Goal: Task Accomplishment & Management: Manage account settings

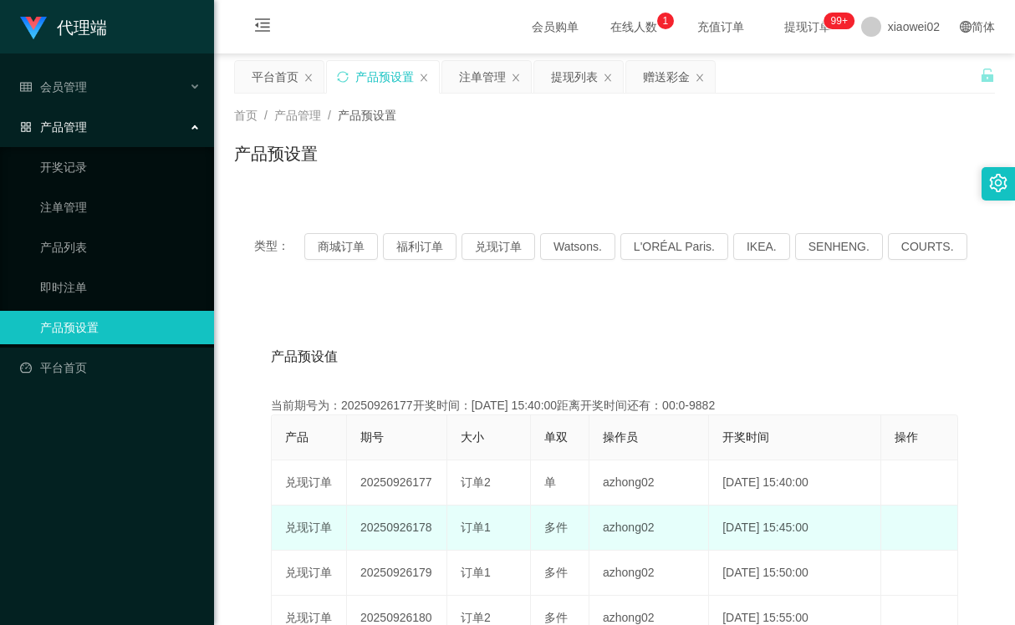
click at [411, 533] on td "20250926178" at bounding box center [397, 528] width 100 height 45
copy td "20250926178"
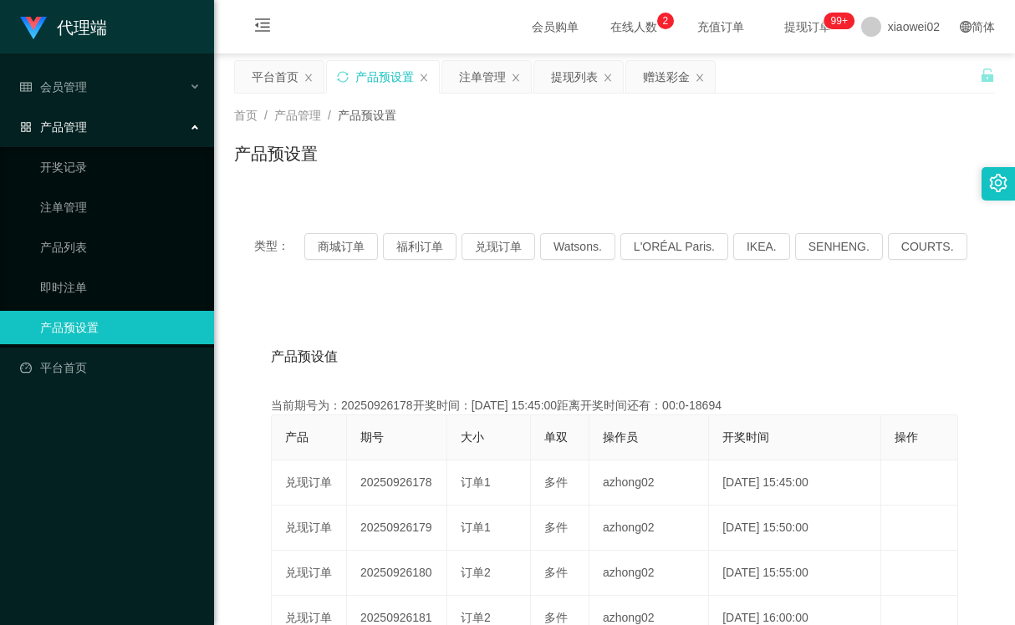
click at [82, 244] on link "产品列表" at bounding box center [120, 247] width 161 height 33
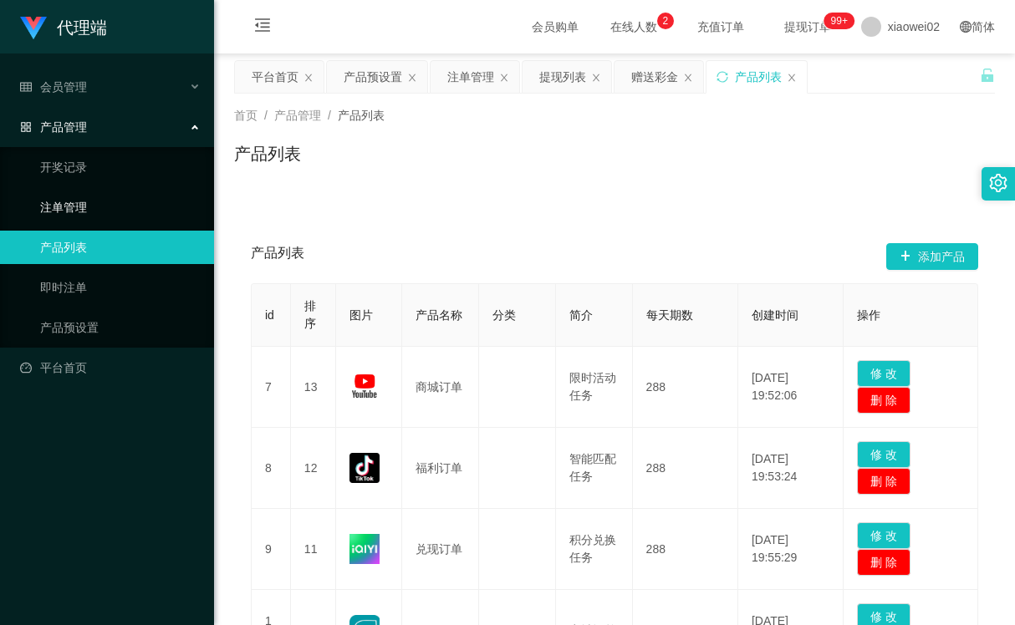
click at [74, 204] on link "注单管理" at bounding box center [120, 207] width 161 height 33
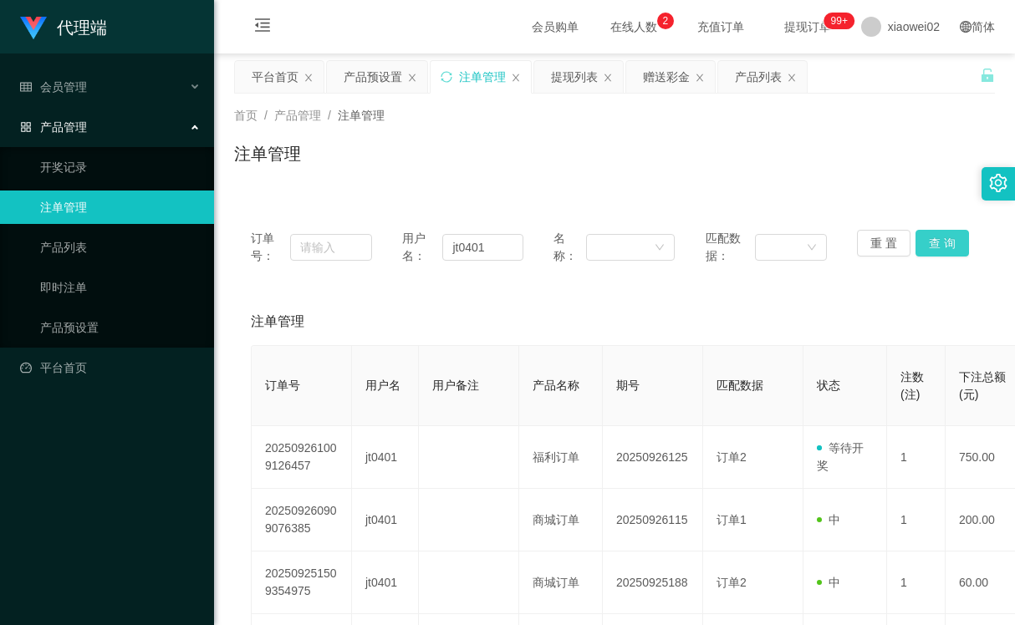
click at [945, 244] on button "查 询" at bounding box center [942, 243] width 54 height 27
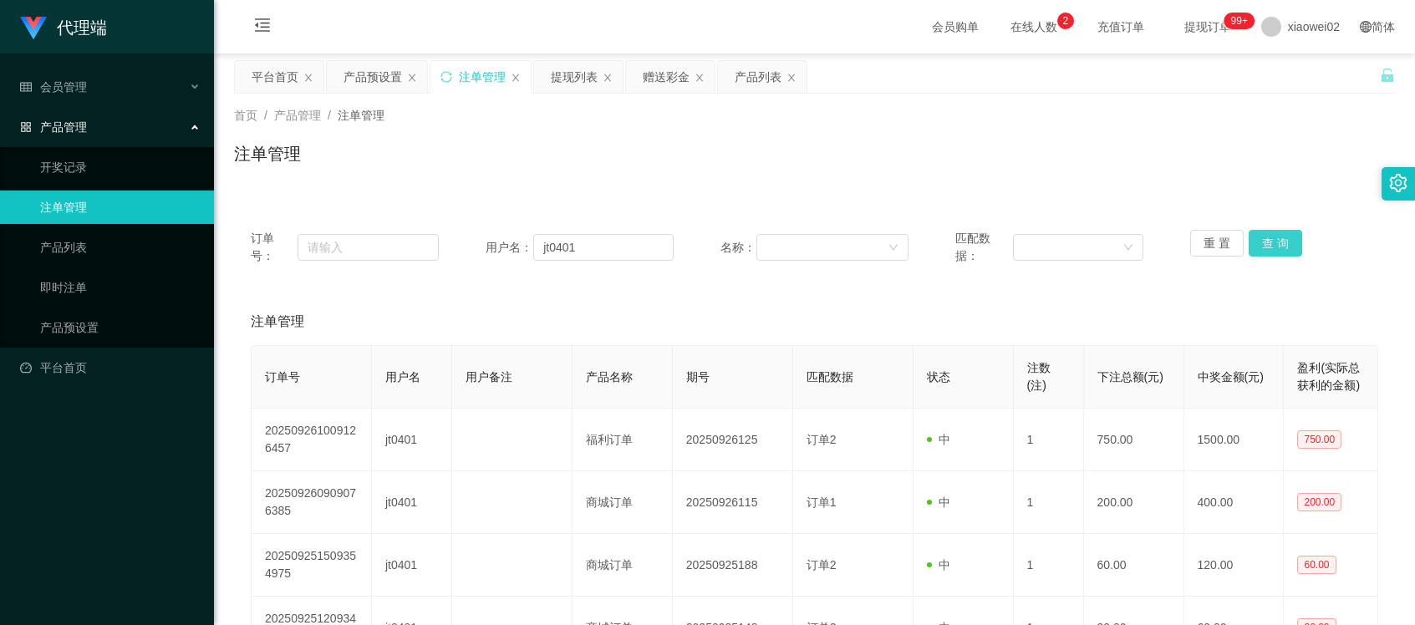
click at [1014, 242] on button "查 询" at bounding box center [1276, 243] width 54 height 27
click at [1014, 247] on button "查 询" at bounding box center [1276, 243] width 54 height 27
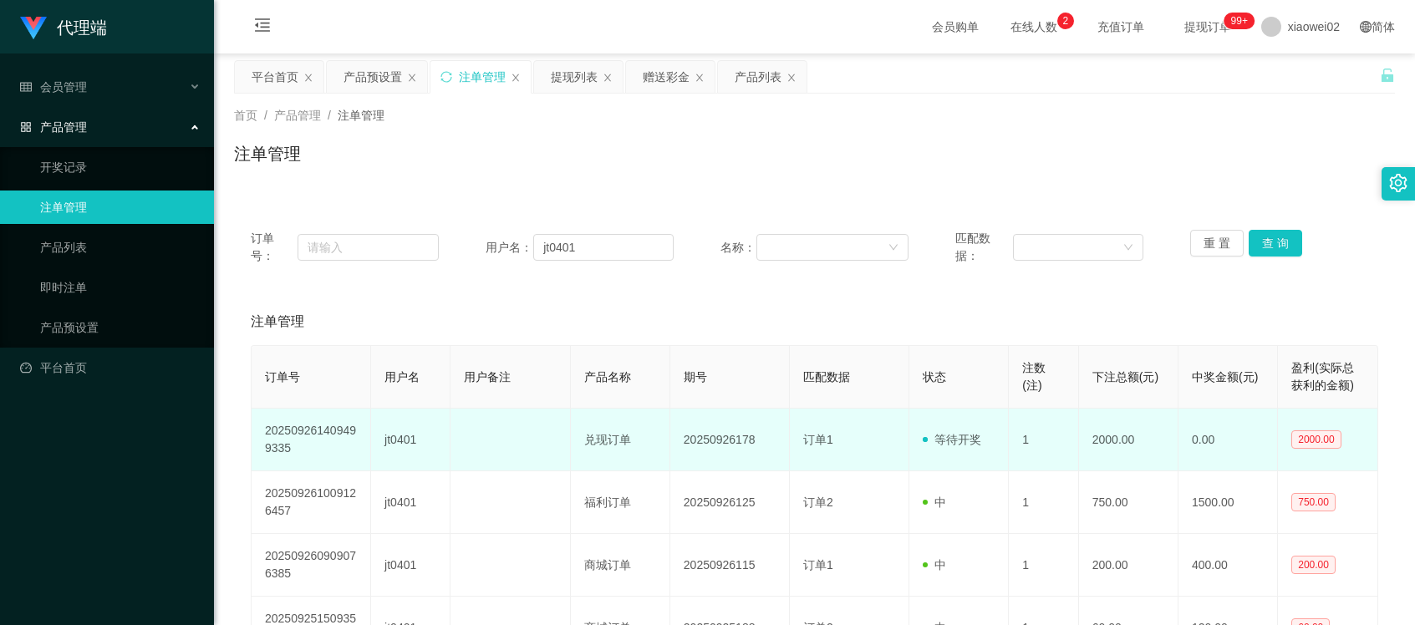
click at [705, 443] on td "20250926178" at bounding box center [731, 440] width 120 height 63
click at [737, 435] on td "20250926178" at bounding box center [731, 440] width 120 height 63
copy td "20250926178"
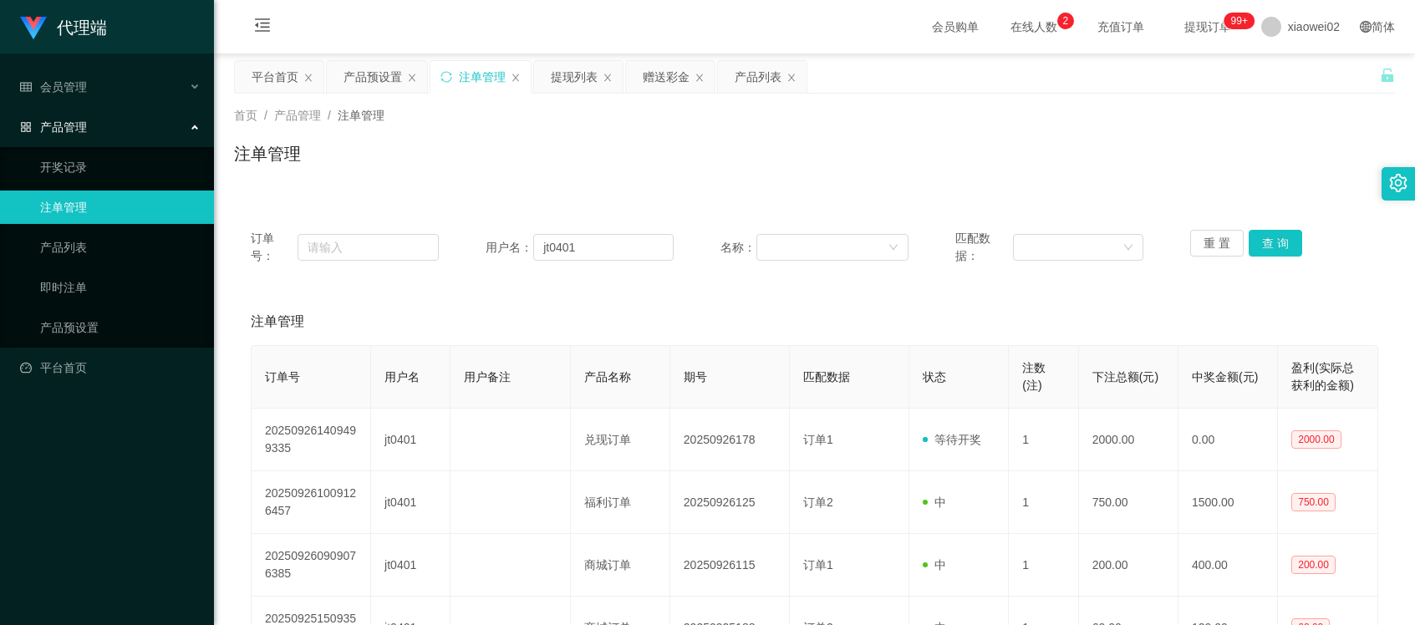
click at [762, 106] on div "首页 / 产品管理 / 注单管理 / 注单管理" at bounding box center [814, 143] width 1201 height 99
click at [84, 86] on span "会员管理" at bounding box center [53, 86] width 67 height 13
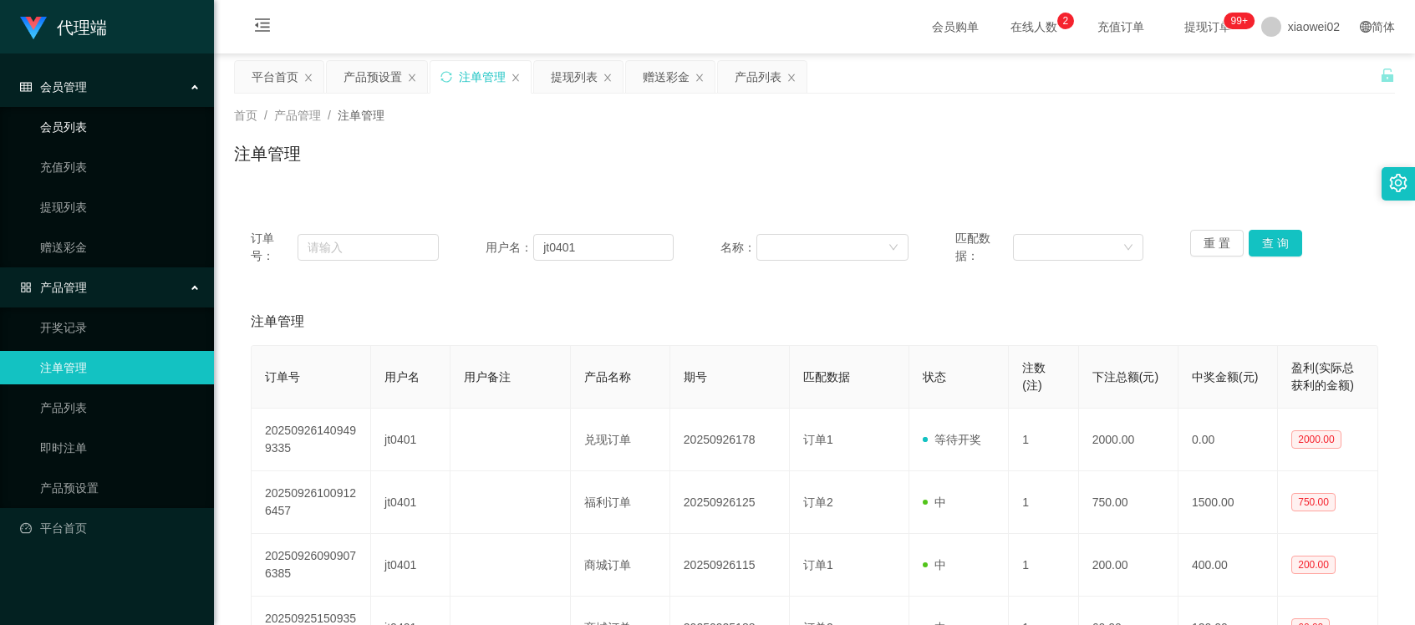
click at [79, 121] on link "会员列表" at bounding box center [120, 126] width 161 height 33
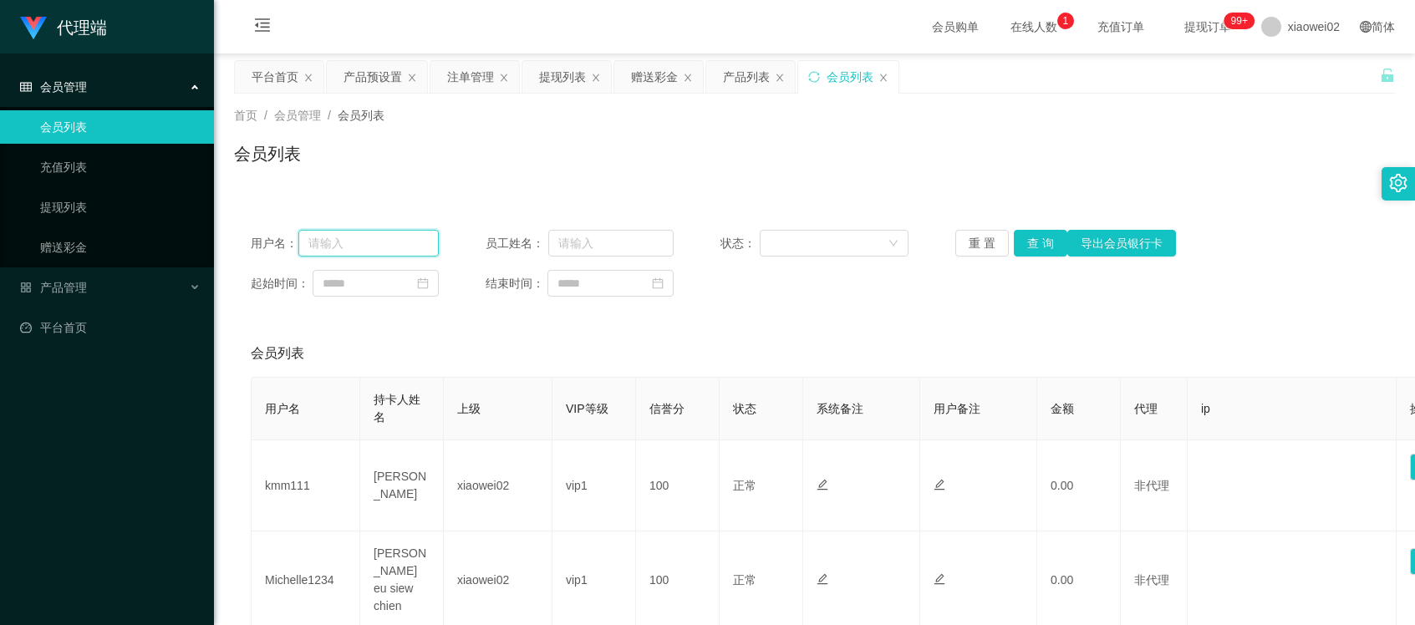
click at [387, 247] on input "text" at bounding box center [368, 243] width 140 height 27
paste input "jt0401"
type input "jt0401"
click at [1014, 243] on button "查 询" at bounding box center [1041, 243] width 54 height 27
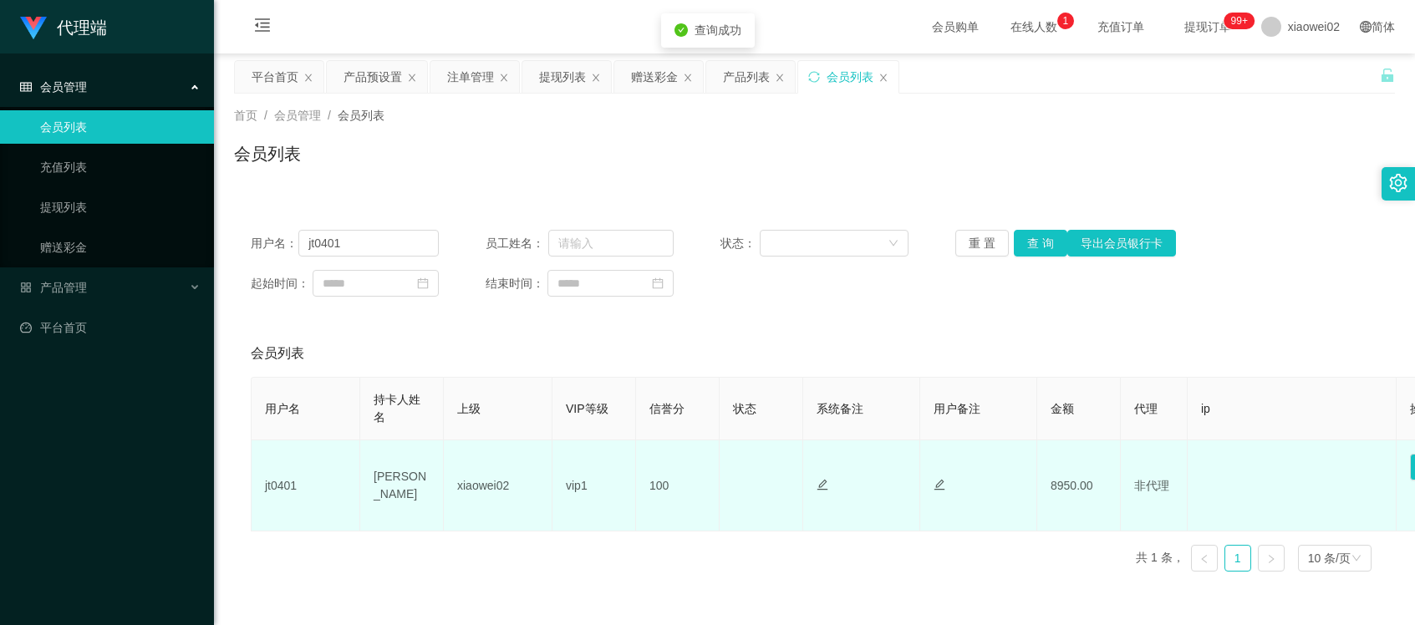
click at [664, 497] on td "100" at bounding box center [678, 486] width 84 height 91
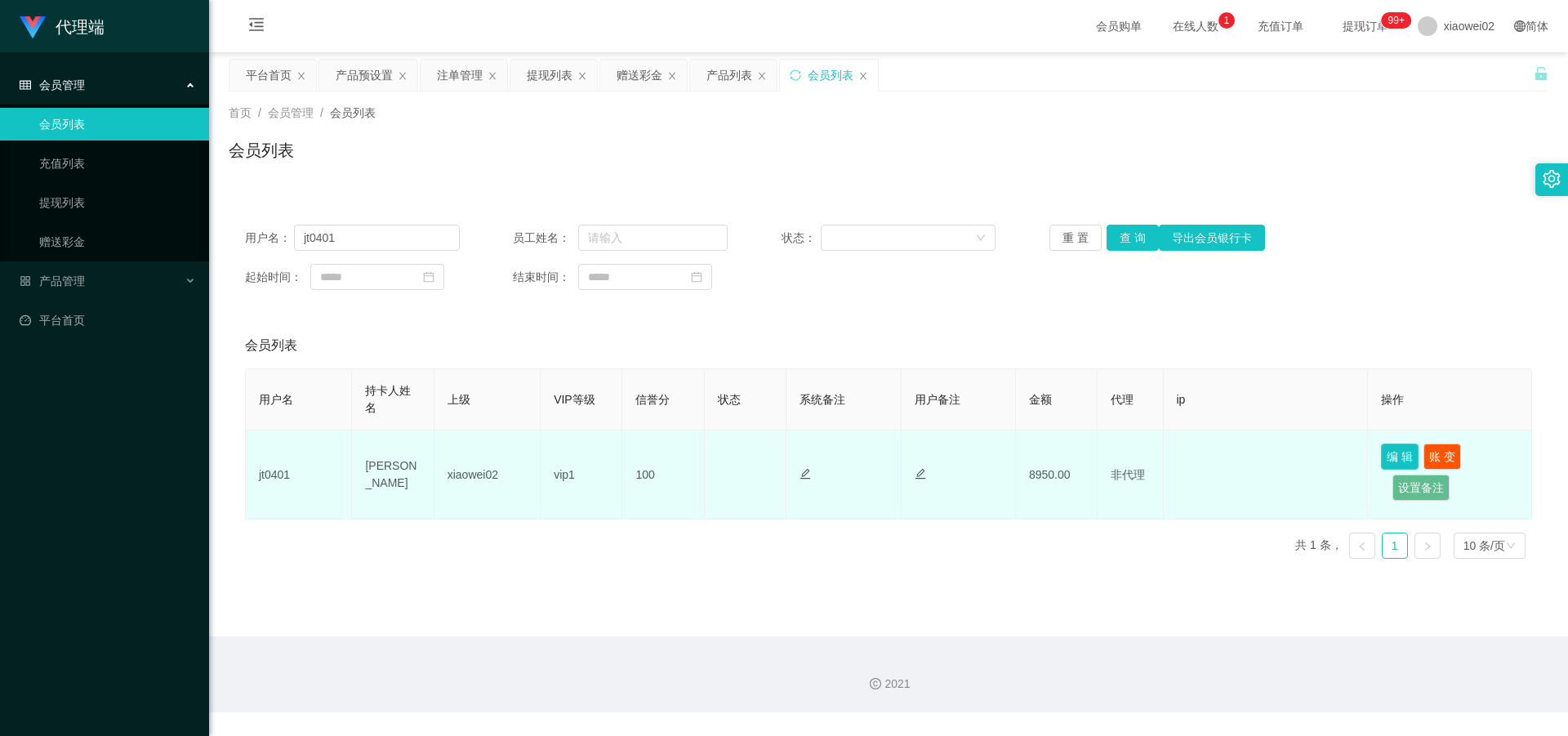
click at [991, 457] on button "编 辑" at bounding box center [1400, 456] width 37 height 26
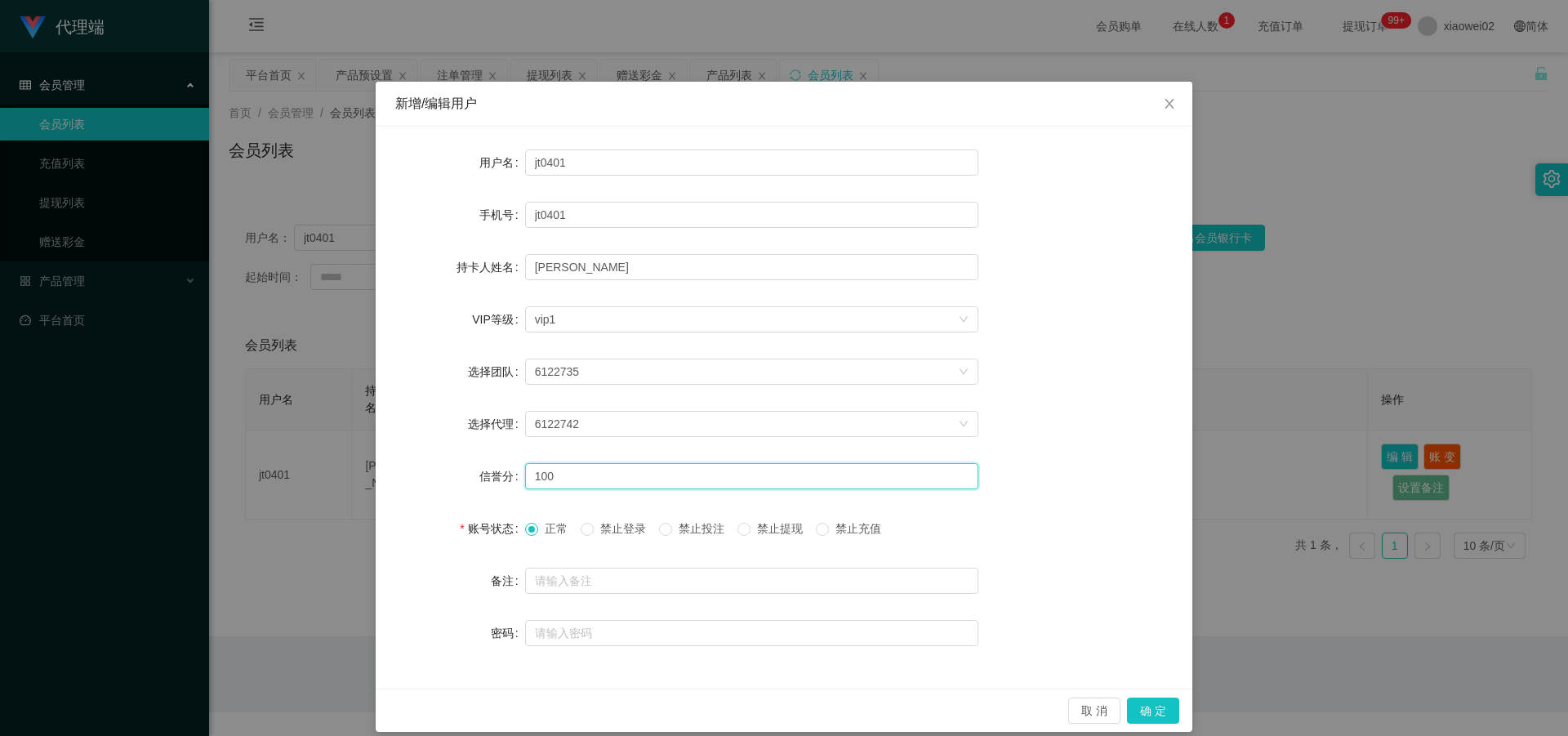
drag, startPoint x: 554, startPoint y: 480, endPoint x: 496, endPoint y: 477, distance: 58.1
click at [496, 477] on div "信誉分 100" at bounding box center [784, 476] width 778 height 32
type input "80"
click at [991, 611] on button "确 定" at bounding box center [1154, 711] width 53 height 26
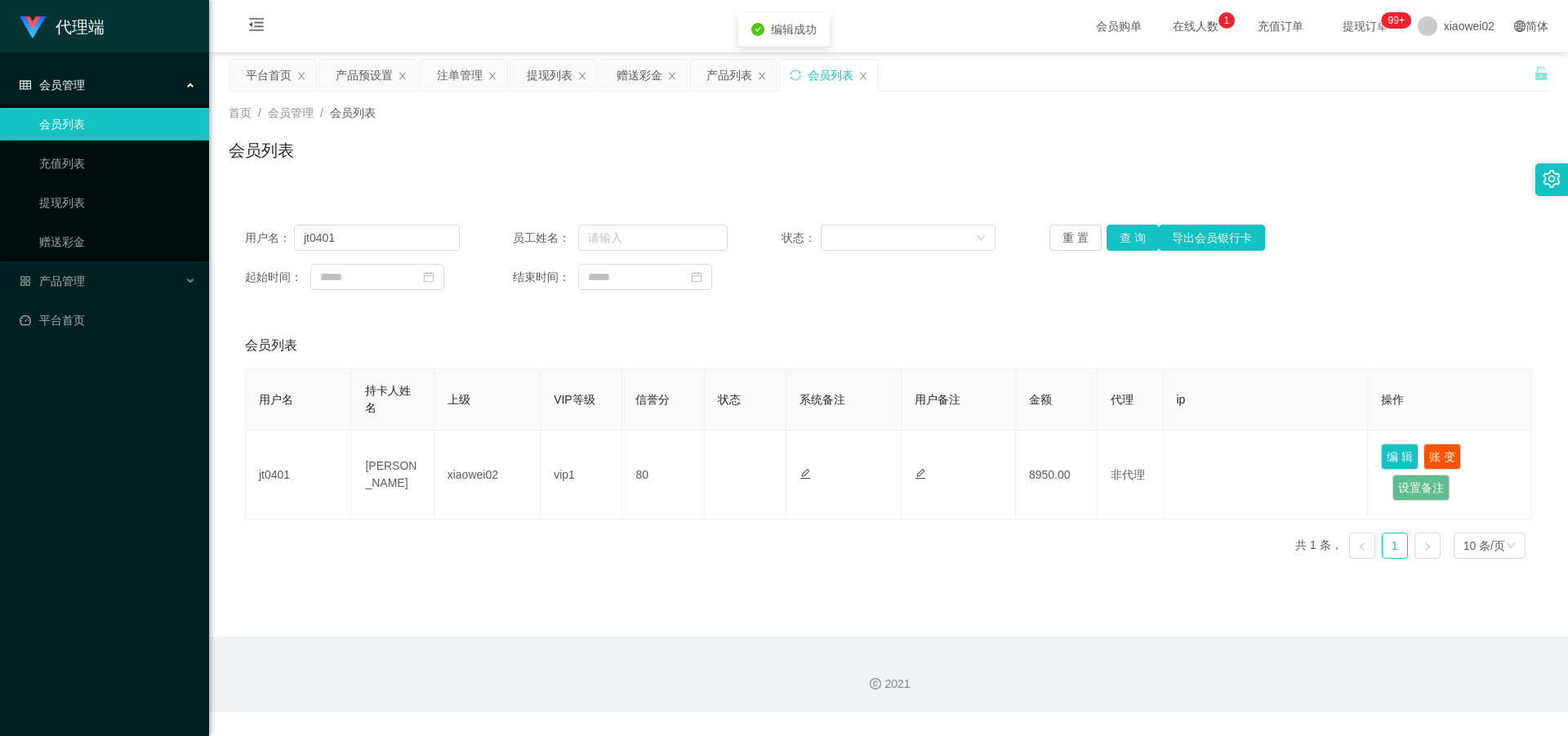
click at [991, 611] on div "2021" at bounding box center [888, 674] width 1359 height 76
click at [606, 603] on main "关闭左侧 关闭右侧 关闭其它 刷新页面 平台首页 产品预设置 注单管理 提现列表 赠送彩金 产品列表 会员列表 首页 / 会员管理 / 会员列表 / 会员列表…" at bounding box center [888, 345] width 1359 height 584
click at [656, 584] on main "关闭左侧 关闭右侧 关闭其它 刷新页面 平台首页 产品预设置 注单管理 提现列表 赠送彩金 产品列表 会员列表 首页 / 会员管理 / 会员列表 / 会员列表…" at bounding box center [888, 345] width 1359 height 584
click at [944, 295] on div "用户名： jt0401 员工姓名： 状态： 重 置 查 询 导出会员银行卡 起始时间： 结束时间：" at bounding box center [888, 257] width 1320 height 98
